Goal: Information Seeking & Learning: Learn about a topic

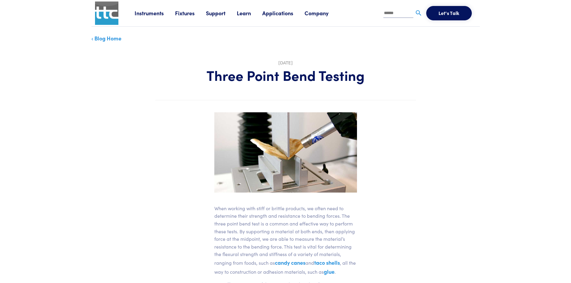
click at [388, 11] on input "text" at bounding box center [398, 13] width 30 height 9
type input "********"
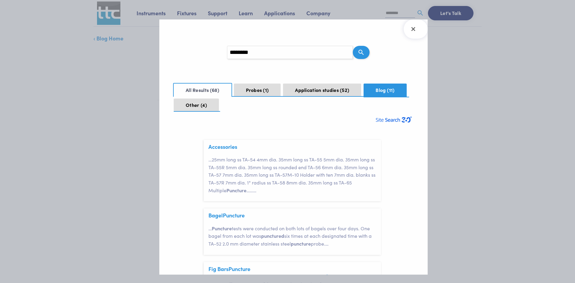
click at [379, 92] on button "Blog 11" at bounding box center [385, 90] width 43 height 13
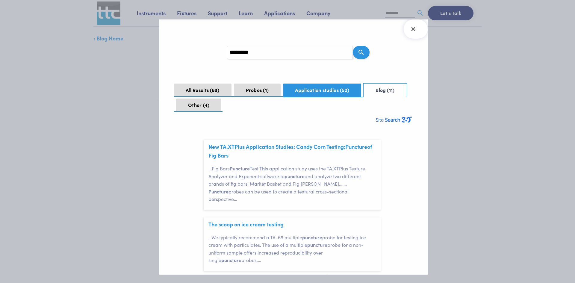
click at [326, 89] on button "Application studies 52" at bounding box center [322, 90] width 78 height 13
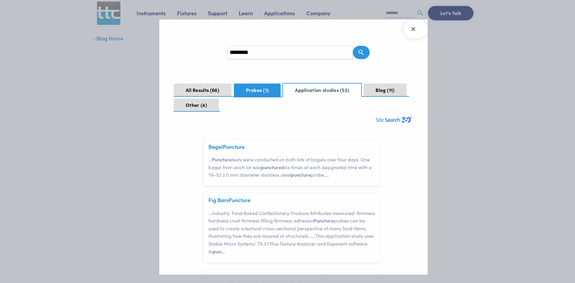
click at [255, 88] on button "Probes 1" at bounding box center [257, 90] width 47 height 13
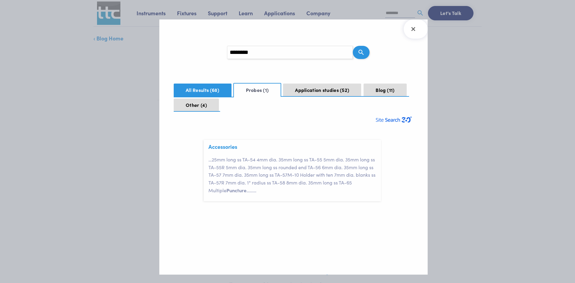
click at [203, 87] on button "All Results 68" at bounding box center [203, 90] width 58 height 13
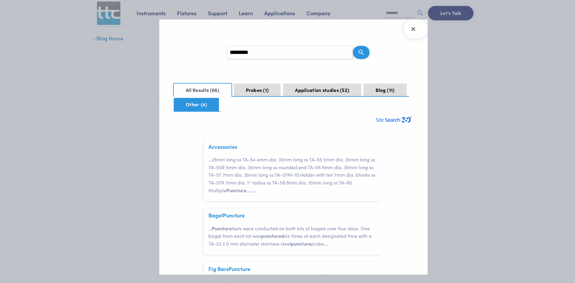
click at [197, 107] on button "Other 4" at bounding box center [196, 104] width 45 height 13
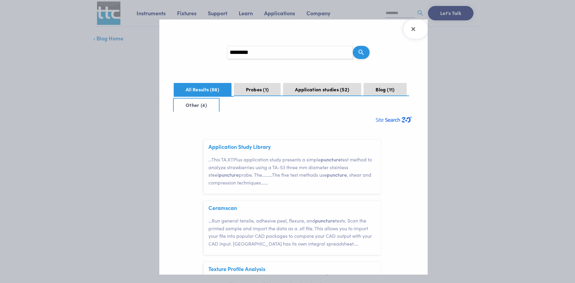
click at [197, 87] on button "All Results 68" at bounding box center [203, 89] width 58 height 13
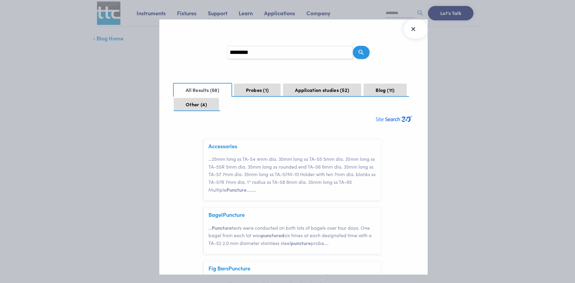
click at [412, 31] on icon "Close Search Results" at bounding box center [413, 29] width 10 height 10
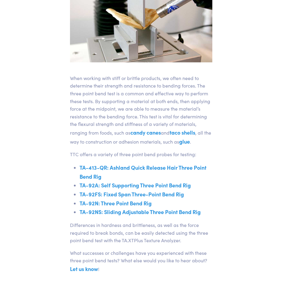
scroll to position [210, 0]
